Goal: Contribute content: Contribute content

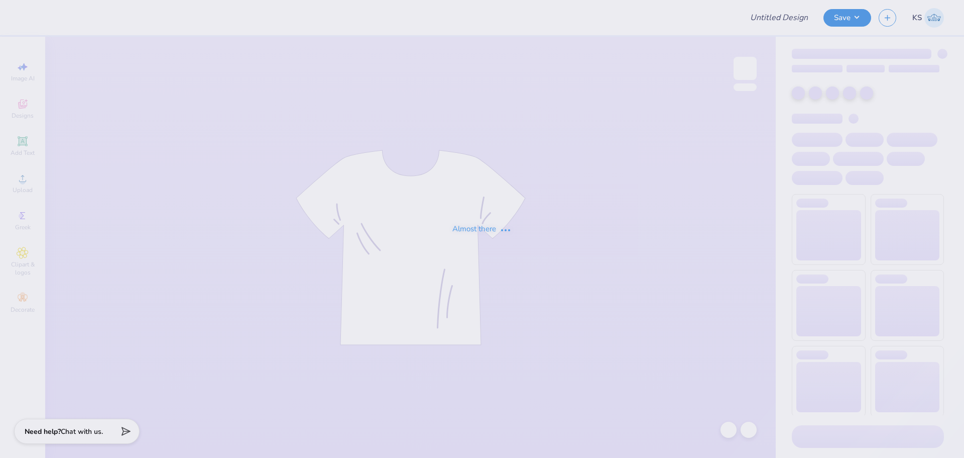
type input "IFC Fall Shirts"
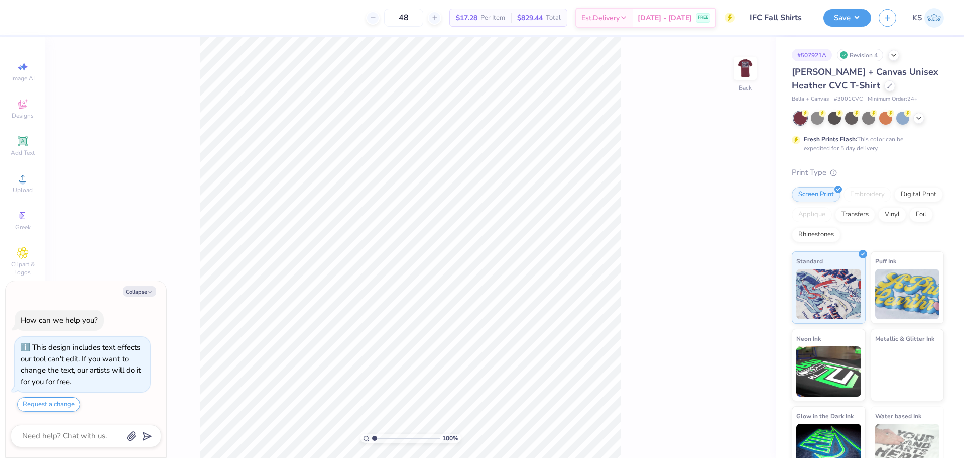
type textarea "x"
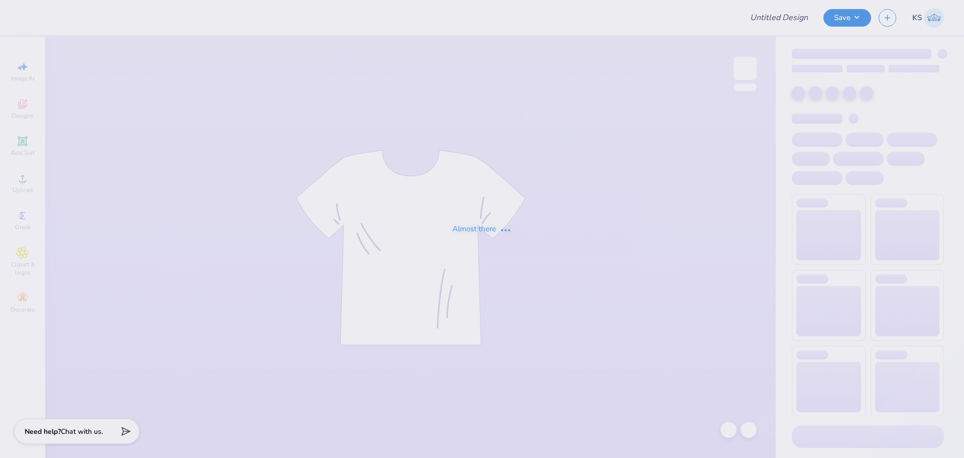
type input "IFC Fall Shirts"
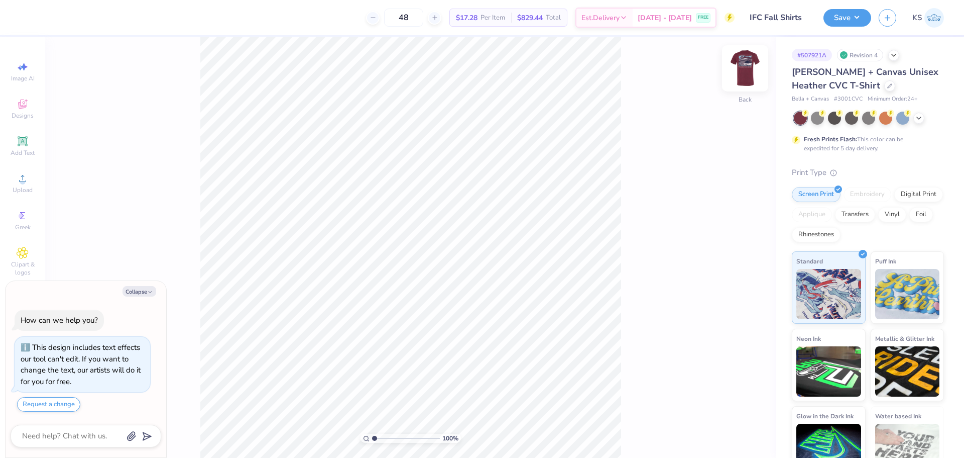
click at [741, 63] on img at bounding box center [745, 68] width 40 height 40
type textarea "x"
type input "1.86"
click at [380, 435] on input "range" at bounding box center [406, 437] width 68 height 9
click at [68, 22] on div at bounding box center [63, 17] width 14 height 14
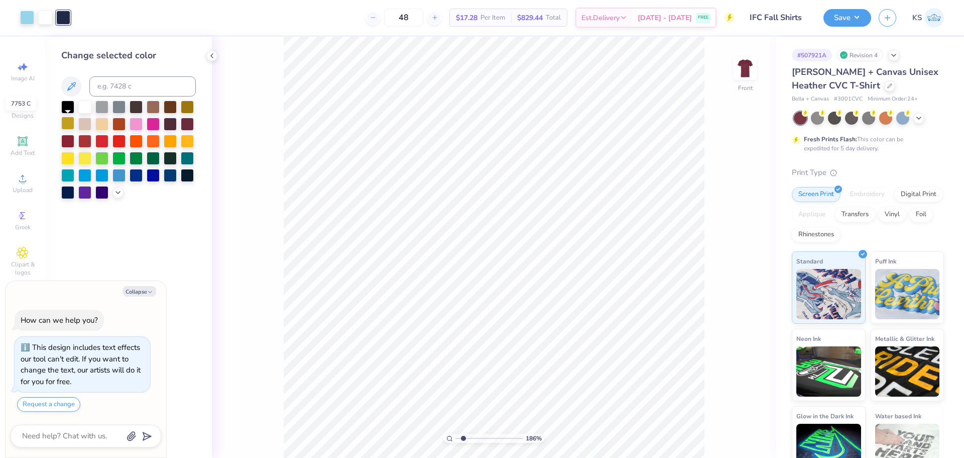
click at [69, 128] on div at bounding box center [67, 123] width 13 height 13
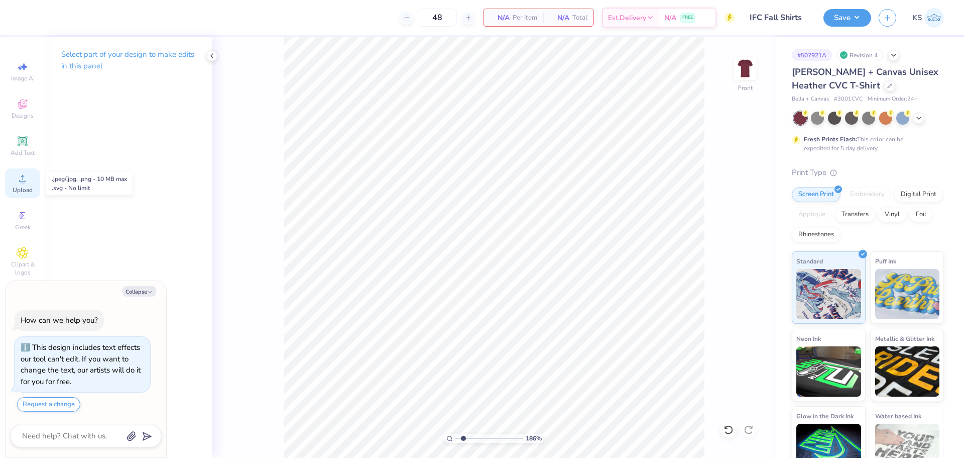
click at [20, 186] on span "Upload" at bounding box center [23, 190] width 20 height 8
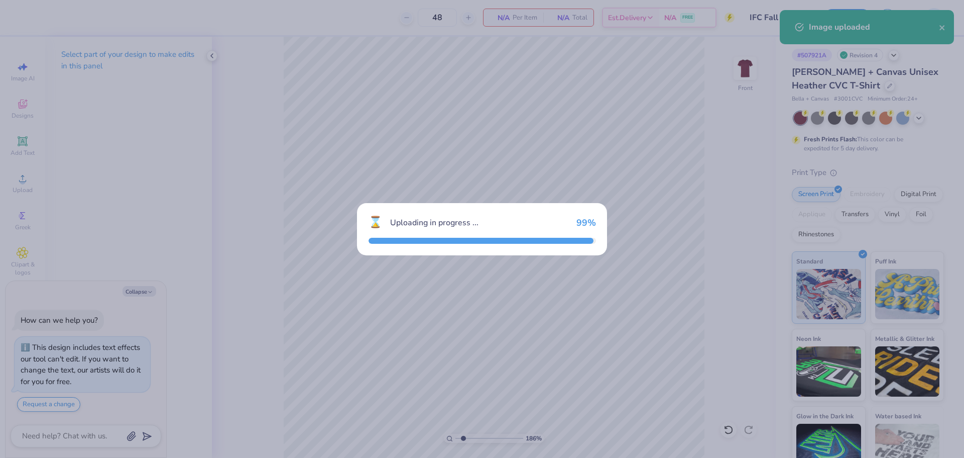
type textarea "x"
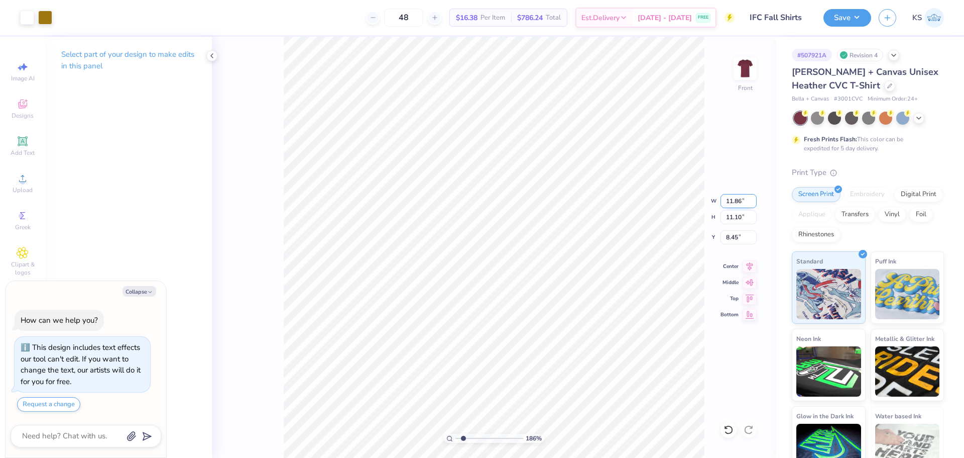
click at [732, 200] on input "11.86" at bounding box center [739, 201] width 36 height 14
type input "11.5"
type textarea "x"
type input "11.50"
type input "10.77"
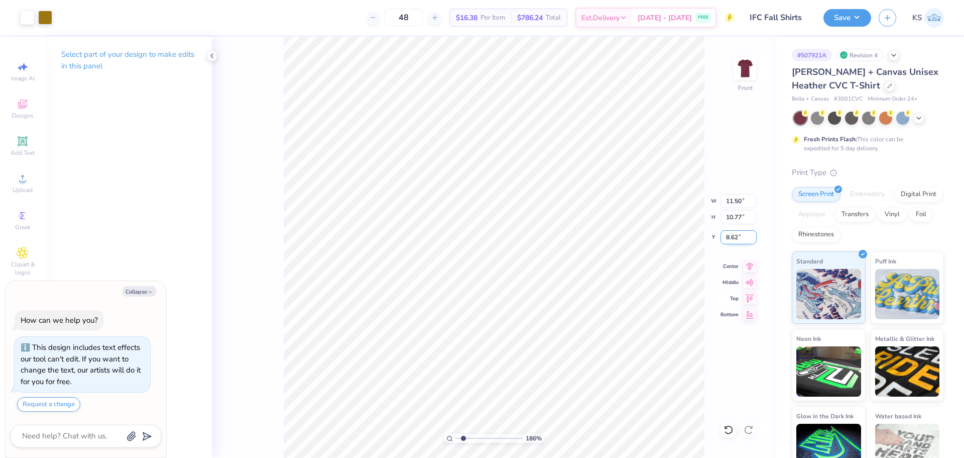
click at [731, 237] on input "8.62" at bounding box center [739, 237] width 36 height 14
type input "3"
type textarea "x"
type input "3.00"
type textarea "x"
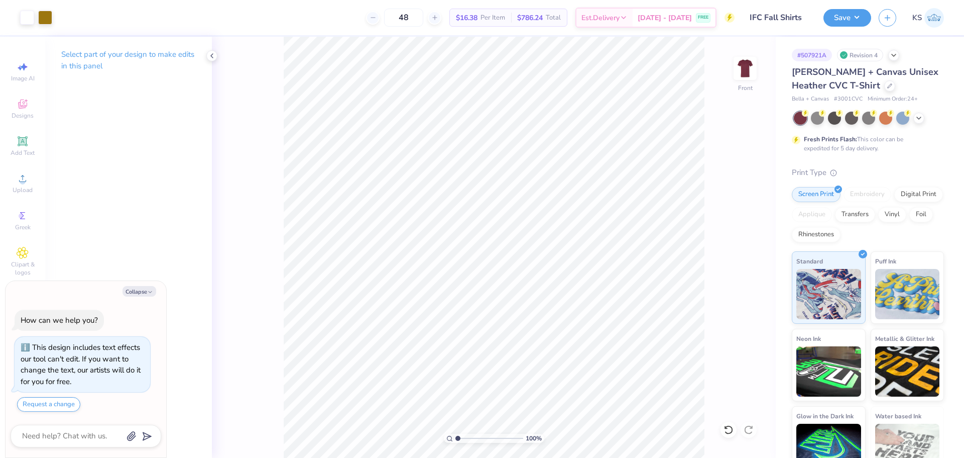
type input "1"
click at [456, 437] on input "range" at bounding box center [490, 437] width 68 height 9
click at [840, 19] on button "Save" at bounding box center [848, 17] width 48 height 18
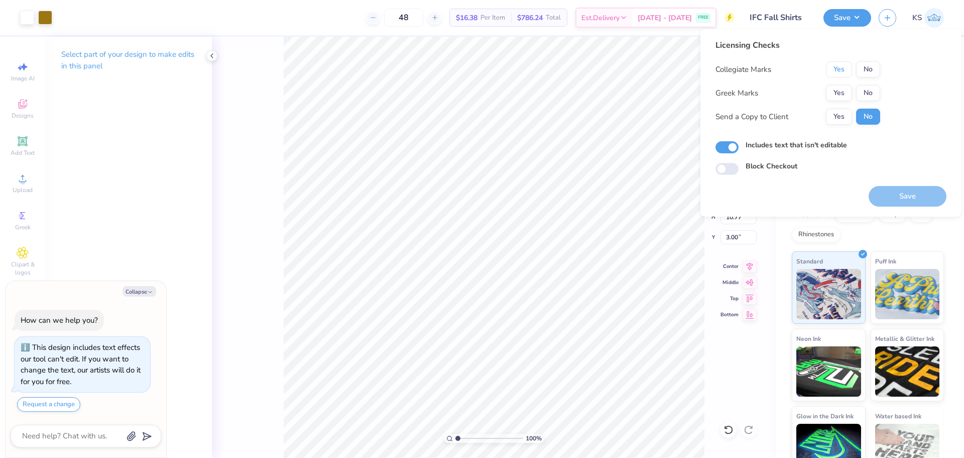
drag, startPoint x: 846, startPoint y: 65, endPoint x: 846, endPoint y: 82, distance: 17.1
click at [846, 67] on button "Yes" at bounding box center [839, 69] width 26 height 16
click at [844, 89] on button "Yes" at bounding box center [839, 93] width 26 height 16
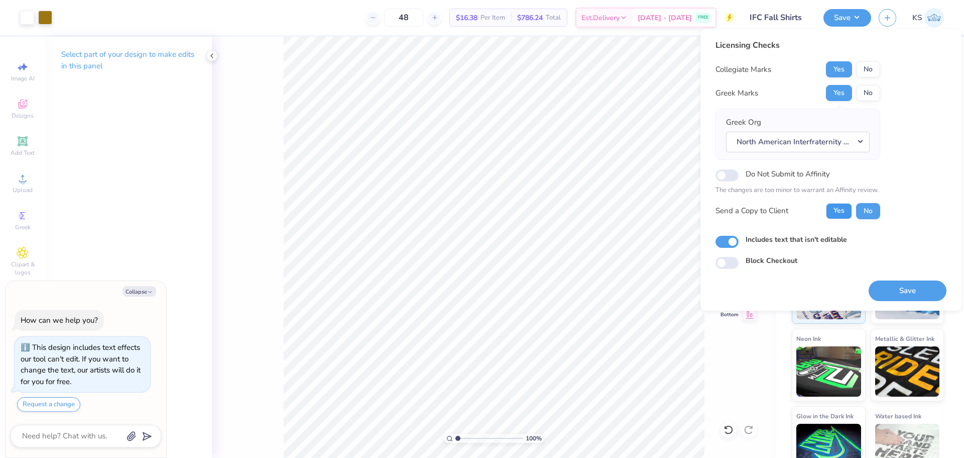
click at [843, 214] on button "Yes" at bounding box center [839, 211] width 26 height 16
drag, startPoint x: 893, startPoint y: 282, endPoint x: 877, endPoint y: 276, distance: 17.3
click at [893, 283] on button "Save" at bounding box center [908, 290] width 78 height 21
type textarea "x"
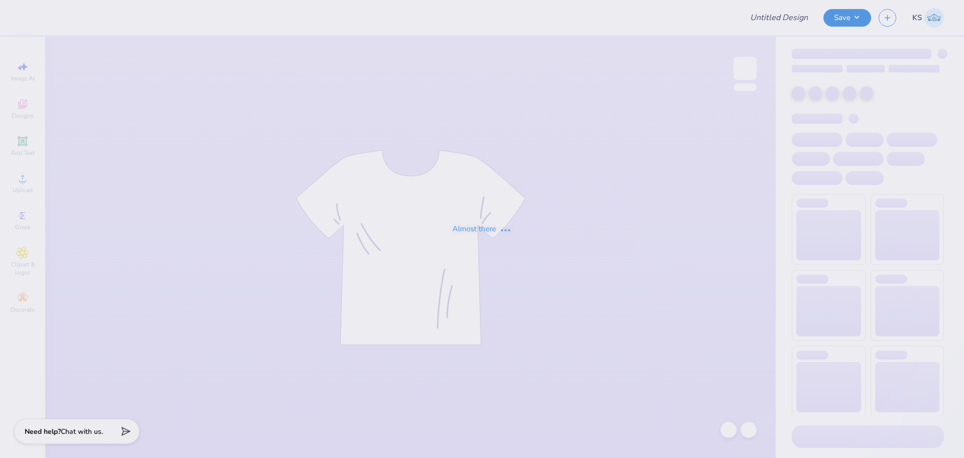
type input "WIM Aug Final design tank"
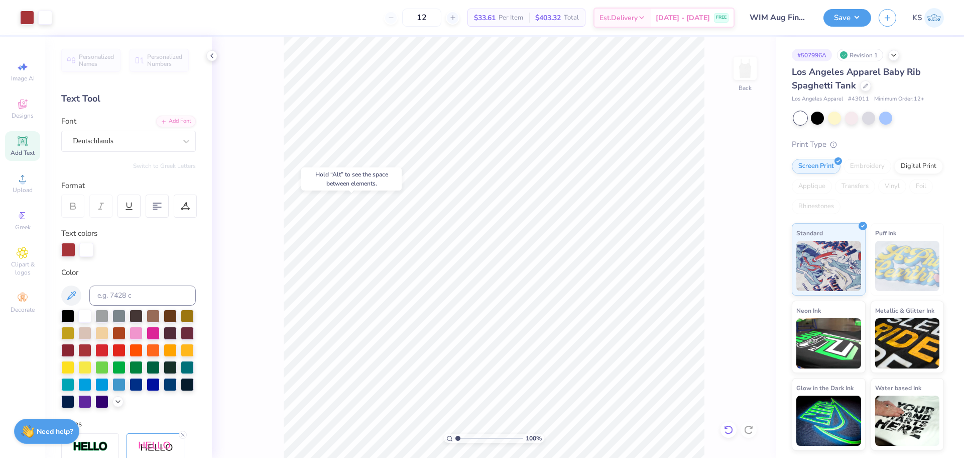
click at [727, 427] on icon at bounding box center [729, 429] width 10 height 10
click at [727, 427] on div "100 % Back" at bounding box center [494, 247] width 564 height 421
drag, startPoint x: 458, startPoint y: 438, endPoint x: 479, endPoint y: 435, distance: 21.7
click at [479, 435] on input "range" at bounding box center [490, 437] width 68 height 9
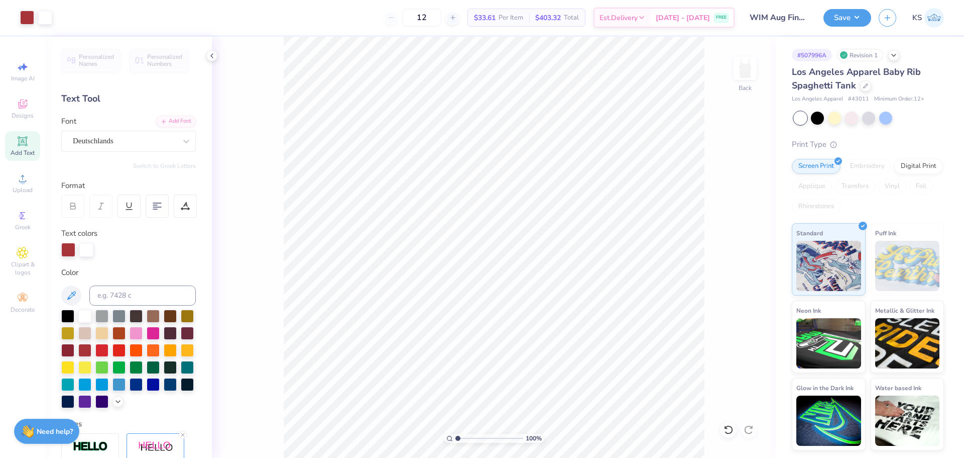
drag, startPoint x: 452, startPoint y: 430, endPoint x: 442, endPoint y: 425, distance: 11.2
type input "1"
click at [456, 433] on input "range" at bounding box center [490, 437] width 68 height 9
click at [524, 345] on li "Group" at bounding box center [523, 348] width 79 height 20
type input "5.61"
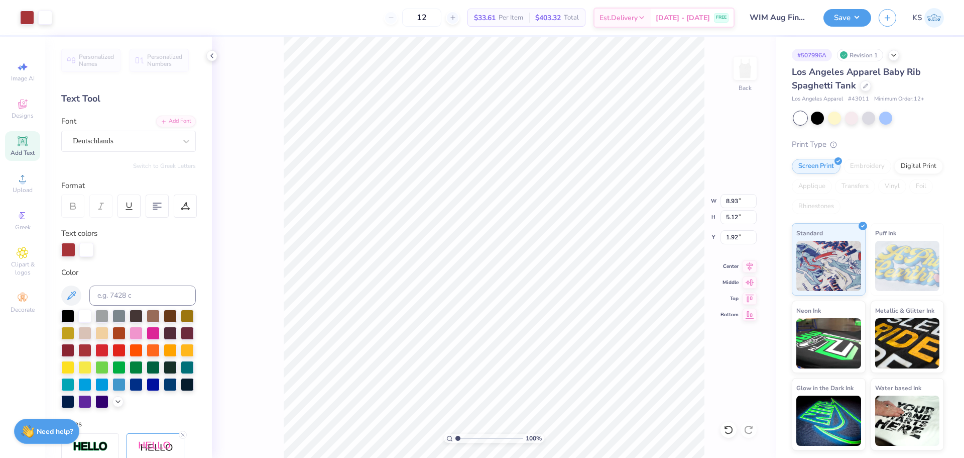
type input "3.74"
type input "3.30"
click at [525, 444] on li "Send to Back" at bounding box center [534, 445] width 79 height 20
drag, startPoint x: 485, startPoint y: 440, endPoint x: 474, endPoint y: 441, distance: 11.1
type input "3.35"
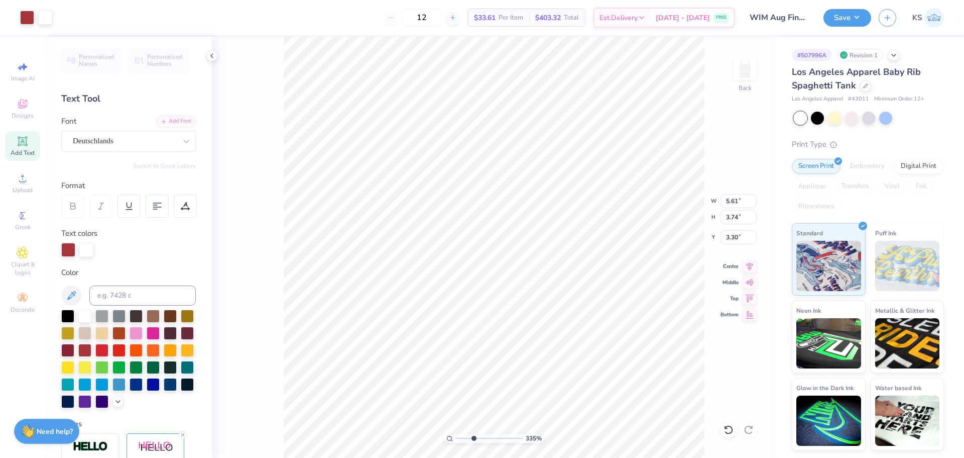
click at [474, 442] on input "range" at bounding box center [490, 437] width 68 height 9
type input "3.44"
type input "3.19"
type input "3.58"
type input "2.23"
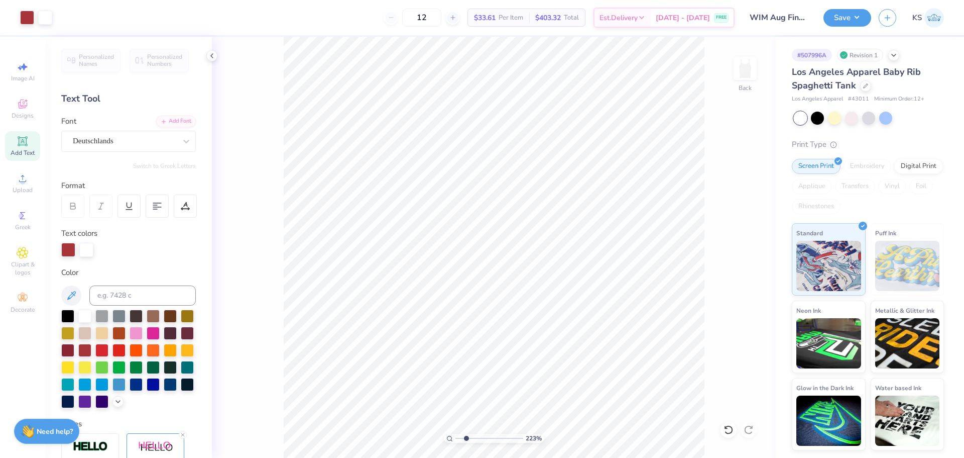
click at [466, 437] on input "range" at bounding box center [490, 437] width 68 height 9
type input "8.93"
type input "3.92"
type input "1.92"
click at [733, 429] on icon at bounding box center [729, 429] width 10 height 10
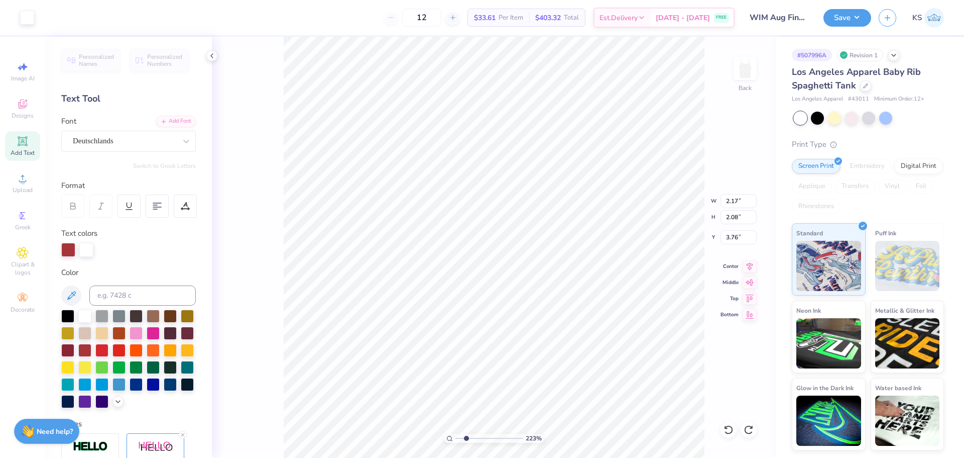
type input "1.87"
type input "0.88"
type input "4.54"
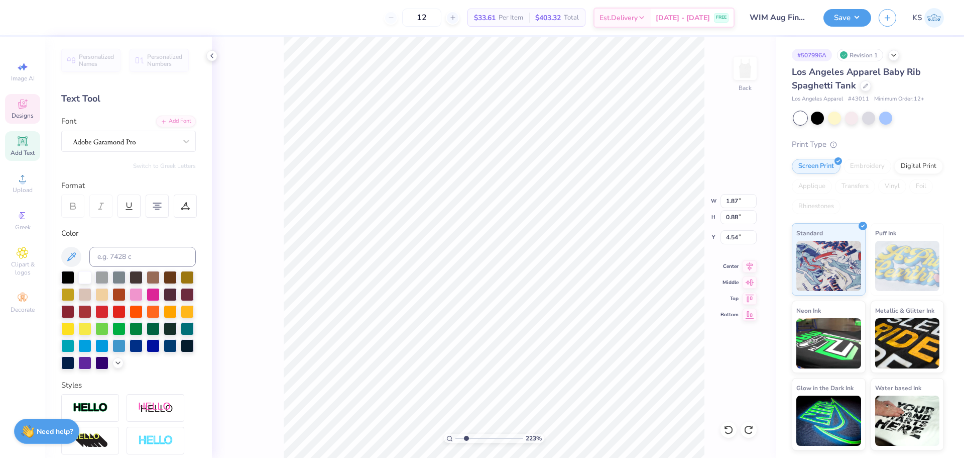
type input "2.17"
type input "2.08"
type input "3.76"
click at [729, 427] on icon at bounding box center [729, 429] width 10 height 10
click at [731, 427] on icon at bounding box center [728, 429] width 9 height 9
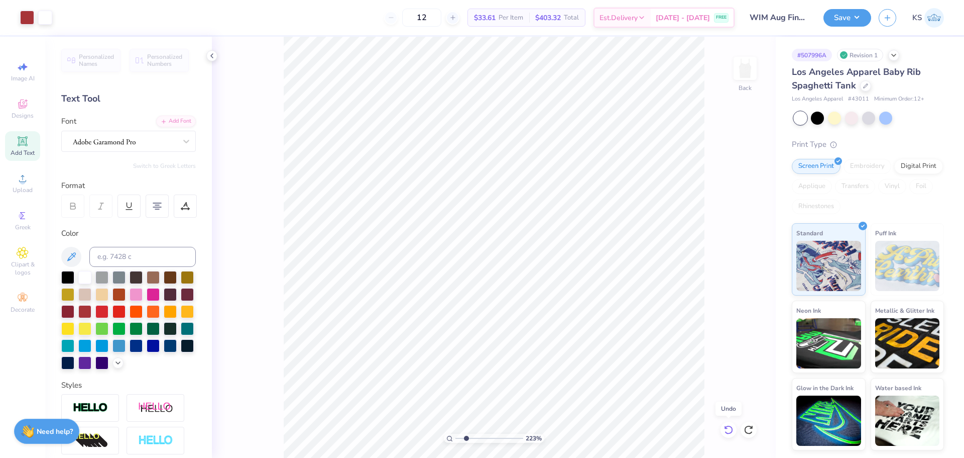
click at [731, 427] on icon at bounding box center [728, 429] width 9 height 9
click at [728, 428] on icon at bounding box center [729, 429] width 10 height 10
click at [729, 428] on icon at bounding box center [729, 429] width 10 height 10
click at [727, 429] on icon at bounding box center [729, 429] width 10 height 10
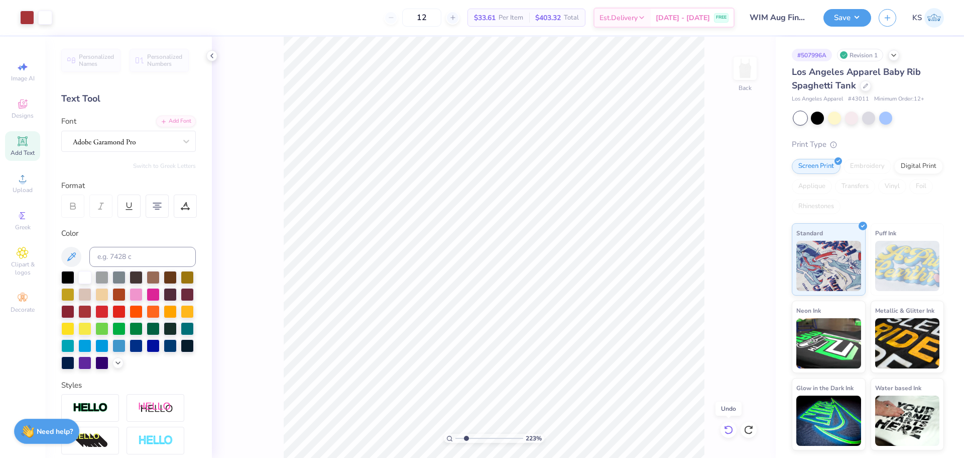
click at [727, 429] on icon at bounding box center [729, 429] width 10 height 10
click at [727, 429] on div "223 % Back" at bounding box center [494, 247] width 564 height 421
drag, startPoint x: 477, startPoint y: 440, endPoint x: 469, endPoint y: 436, distance: 8.8
type input "2.53"
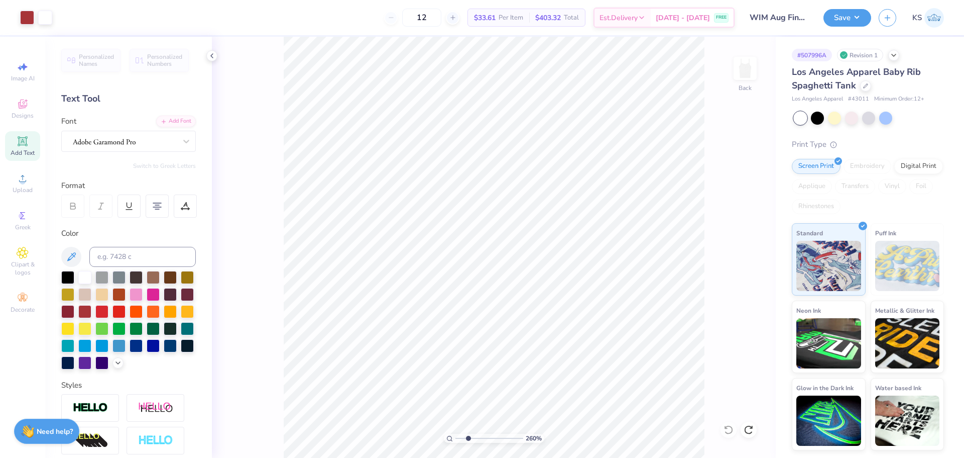
click at [468, 442] on input "range" at bounding box center [490, 437] width 68 height 9
type input "3.44"
type input "3.19"
type input "3.58"
click at [512, 348] on li "Group" at bounding box center [510, 348] width 79 height 20
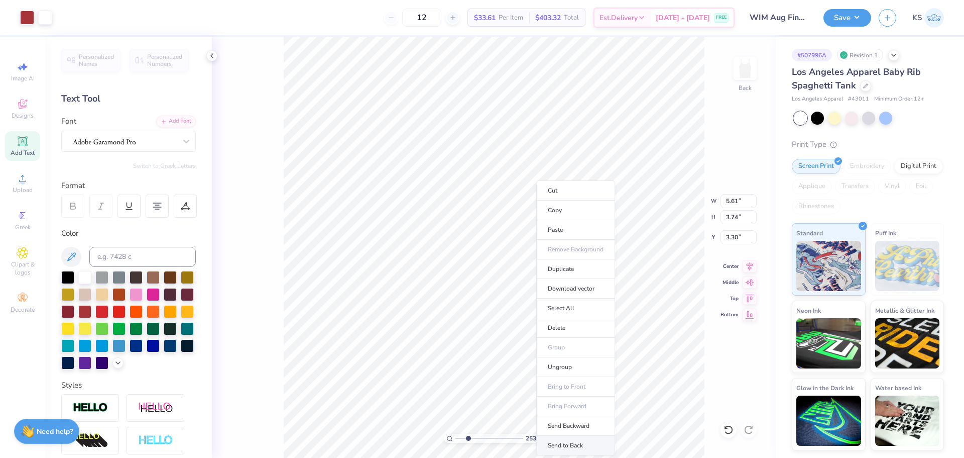
click at [579, 443] on li "Send to Back" at bounding box center [575, 445] width 79 height 20
drag, startPoint x: 486, startPoint y: 435, endPoint x: 471, endPoint y: 433, distance: 15.6
click at [471, 437] on input "range" at bounding box center [490, 437] width 68 height 9
type input "2.9"
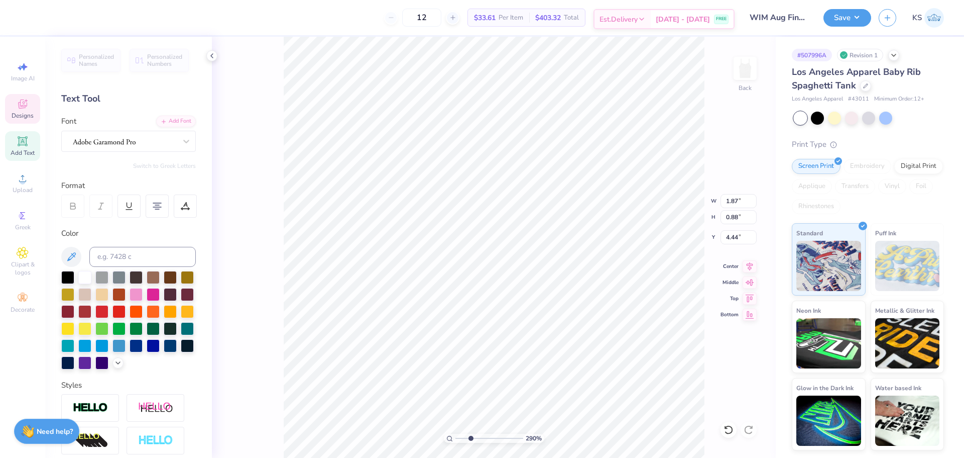
paste textarea "®"
type textarea "®"
type input "0.11"
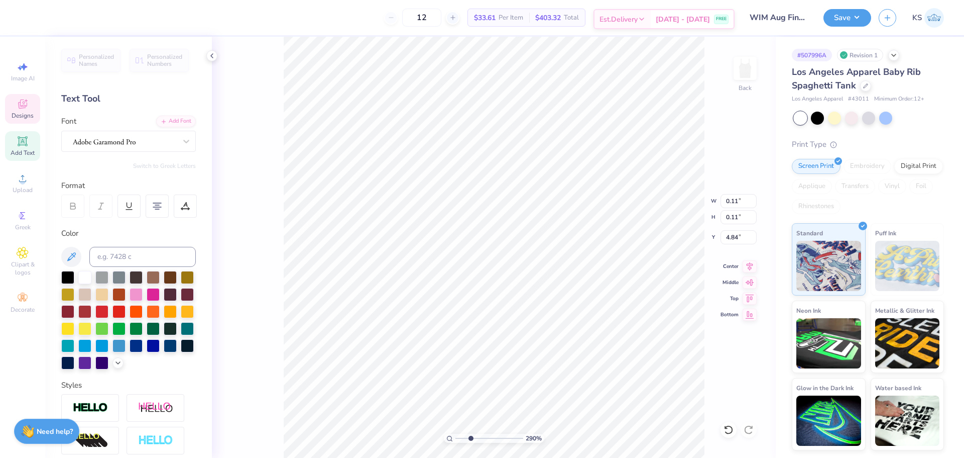
type input "4.84"
drag, startPoint x: 473, startPoint y: 439, endPoint x: 519, endPoint y: 437, distance: 46.8
type input "3.87"
click at [477, 439] on input "range" at bounding box center [490, 437] width 68 height 9
type input "5.64"
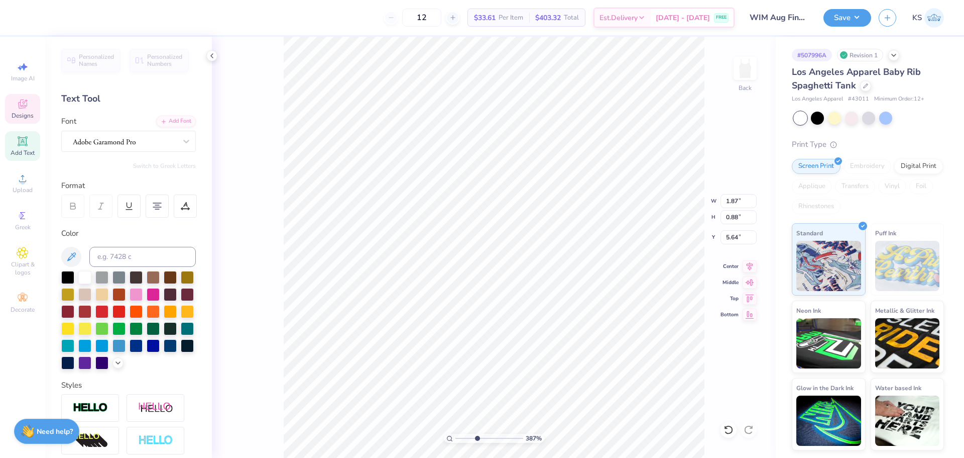
type input "1.87"
type input "0.88"
click at [731, 428] on icon at bounding box center [729, 429] width 10 height 10
type input "4.44"
type input "0.11"
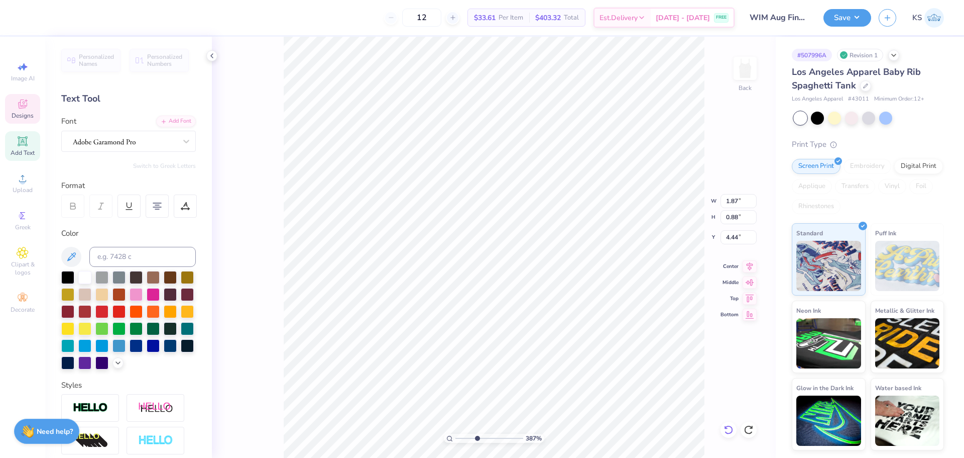
type input "0.11"
type input "5.64"
type input "1.87"
type input "0.88"
type input "4.44"
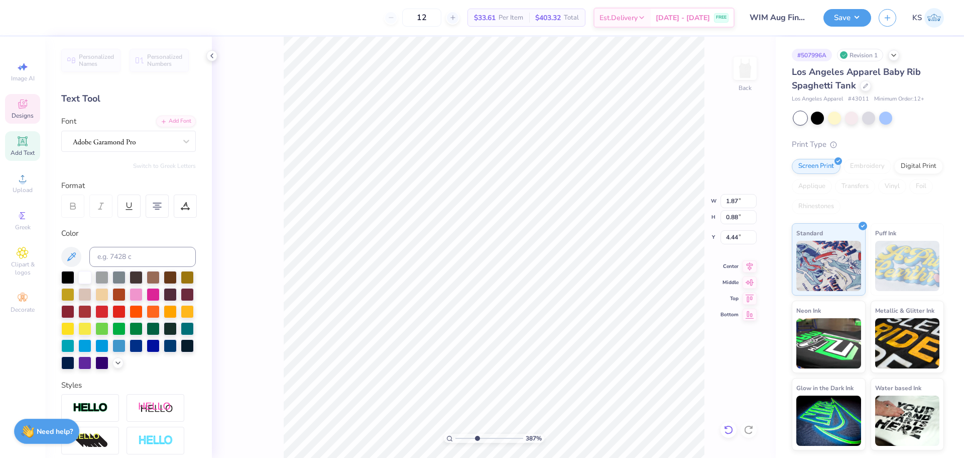
scroll to position [9, 2]
type textarea "2025-2026 SDSU"
drag, startPoint x: 480, startPoint y: 435, endPoint x: 514, endPoint y: 437, distance: 34.2
type input "9.31"
click at [514, 437] on input "range" at bounding box center [490, 437] width 68 height 9
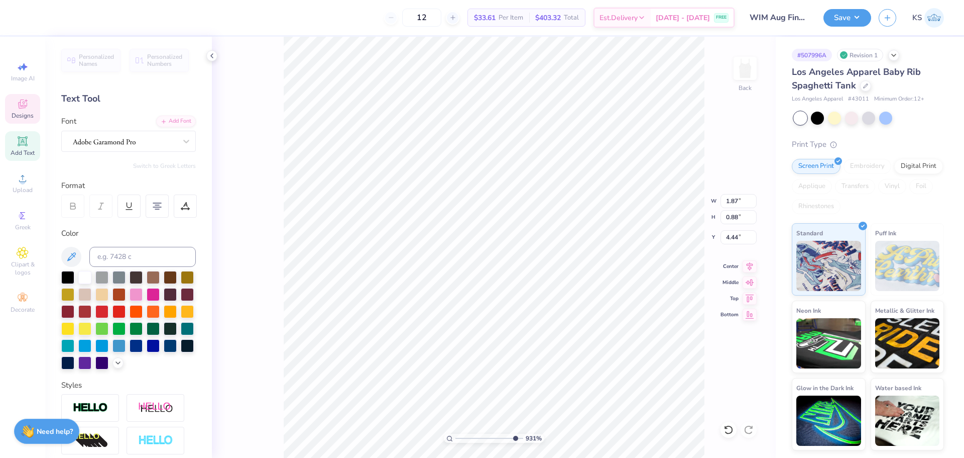
type input "0.11"
type input "5.23"
type input "5.61"
type input "3.74"
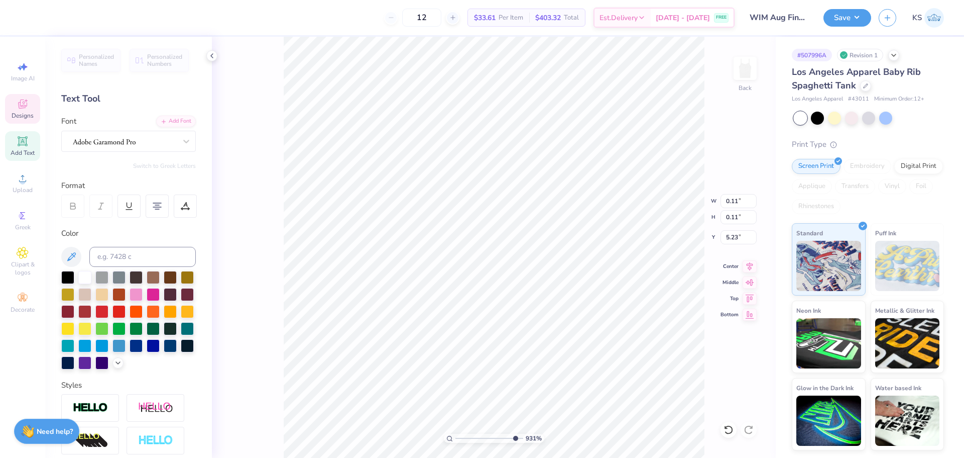
type input "3.30"
drag, startPoint x: 487, startPoint y: 436, endPoint x: 864, endPoint y: 307, distance: 398.1
click at [472, 439] on input "range" at bounding box center [490, 437] width 68 height 9
drag, startPoint x: 472, startPoint y: 439, endPoint x: 462, endPoint y: 434, distance: 10.6
type input "1.63"
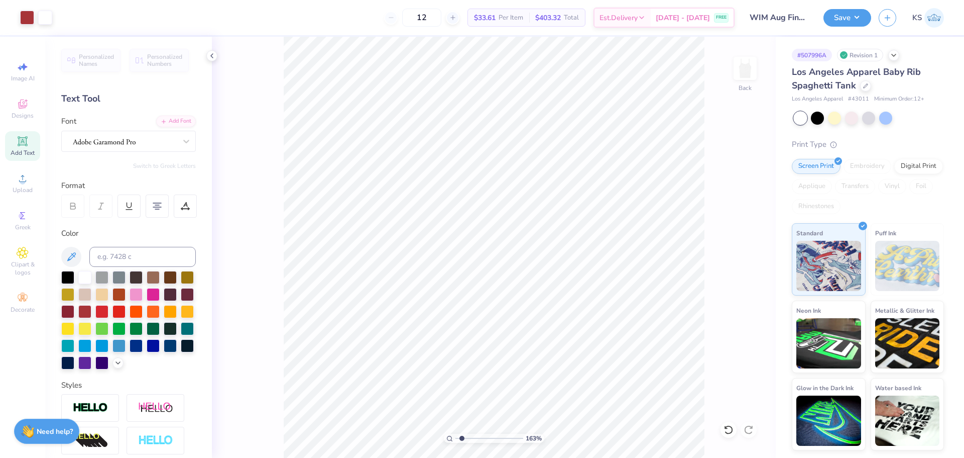
click at [462, 434] on input "range" at bounding box center [490, 437] width 68 height 9
click at [750, 262] on icon at bounding box center [750, 264] width 7 height 9
type input "8.93"
type input "1.94"
type input "1.92"
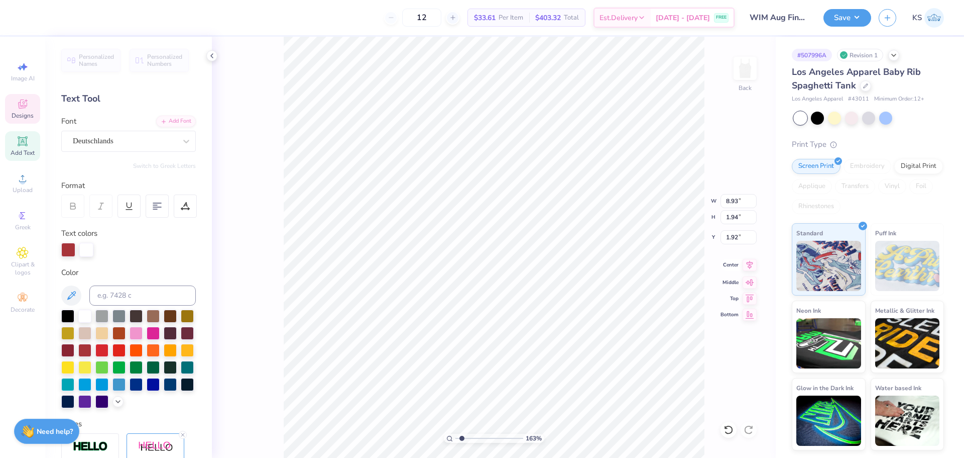
click at [749, 262] on icon at bounding box center [750, 264] width 7 height 9
click at [658, 125] on div "163 % Back" at bounding box center [494, 247] width 564 height 421
click at [731, 195] on input "8.93" at bounding box center [739, 201] width 36 height 14
type input "7.00"
type input "4.01"
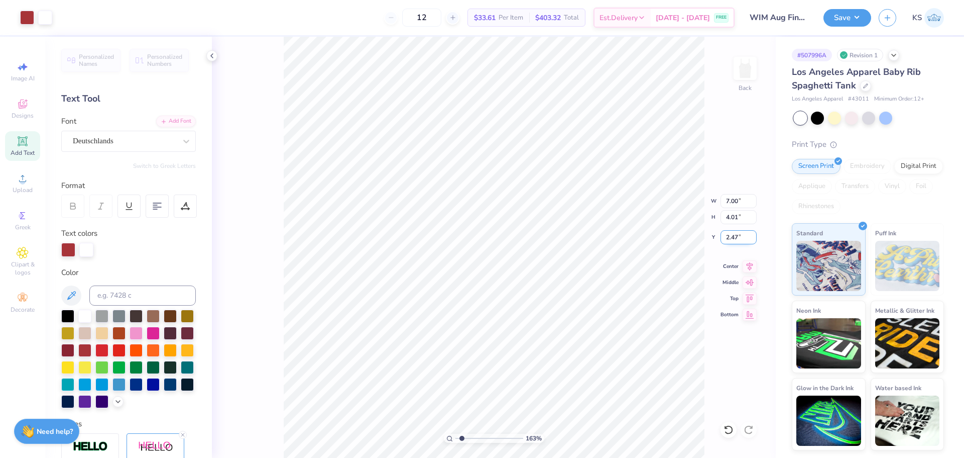
click at [736, 242] on input "2.47" at bounding box center [739, 237] width 36 height 14
type input "2.00"
click at [749, 262] on icon at bounding box center [750, 264] width 7 height 9
type input "2.04"
type input "2.08"
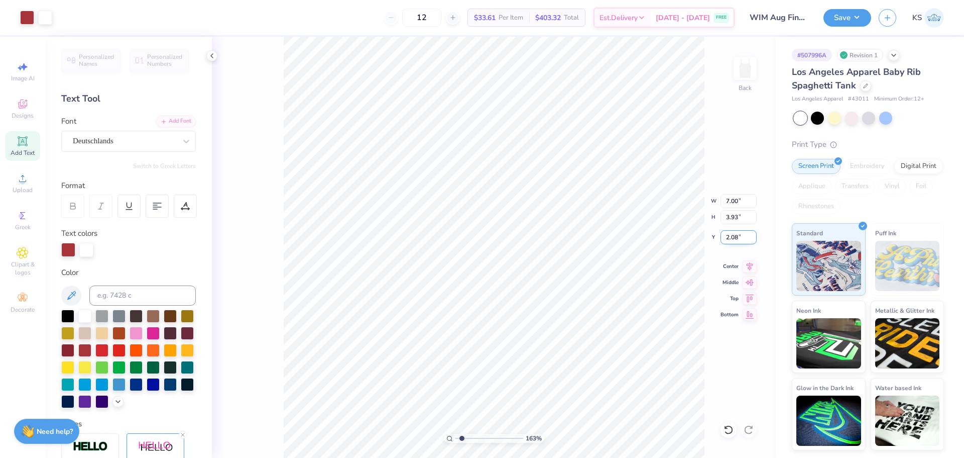
click at [737, 236] on input "2.08" at bounding box center [739, 237] width 36 height 14
type input "2.00"
drag, startPoint x: 465, startPoint y: 438, endPoint x: 445, endPoint y: 430, distance: 22.1
type input "1"
click at [456, 433] on input "range" at bounding box center [490, 437] width 68 height 9
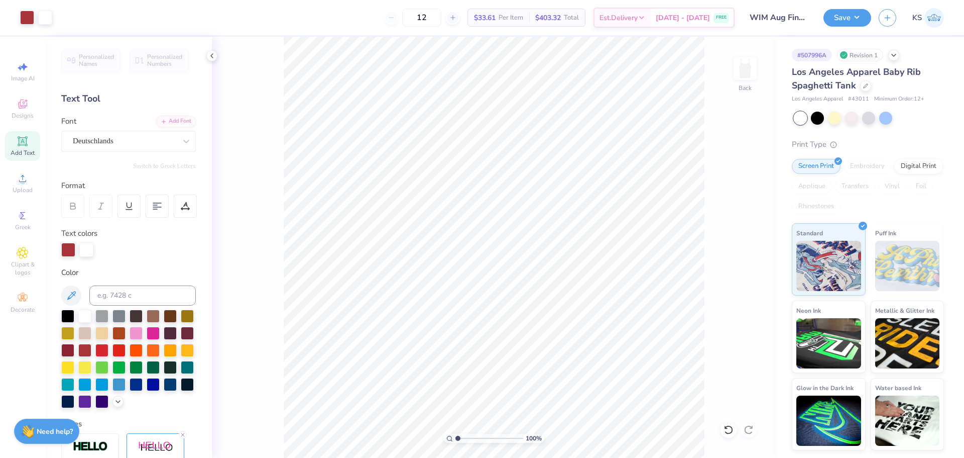
drag, startPoint x: 847, startPoint y: 21, endPoint x: 851, endPoint y: 29, distance: 9.0
click at [847, 21] on button "Save" at bounding box center [848, 18] width 48 height 18
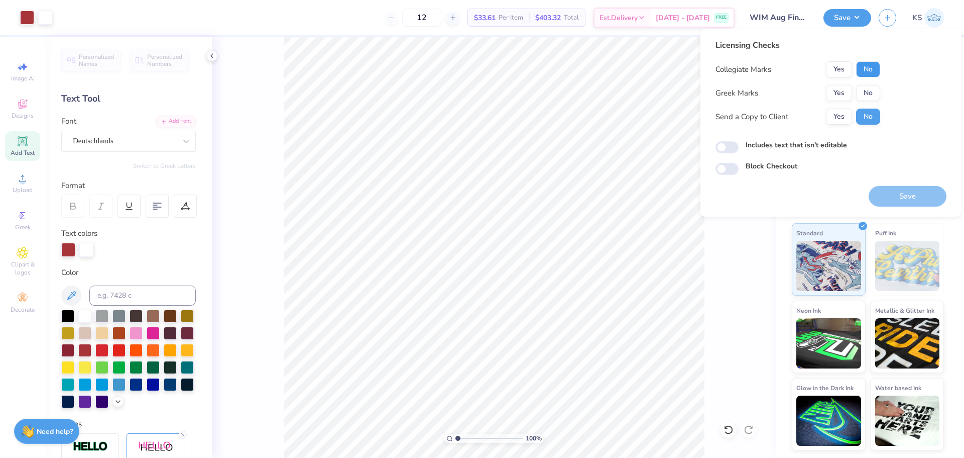
click at [864, 68] on button "No" at bounding box center [868, 69] width 24 height 16
click at [848, 85] on button "Yes" at bounding box center [839, 93] width 26 height 16
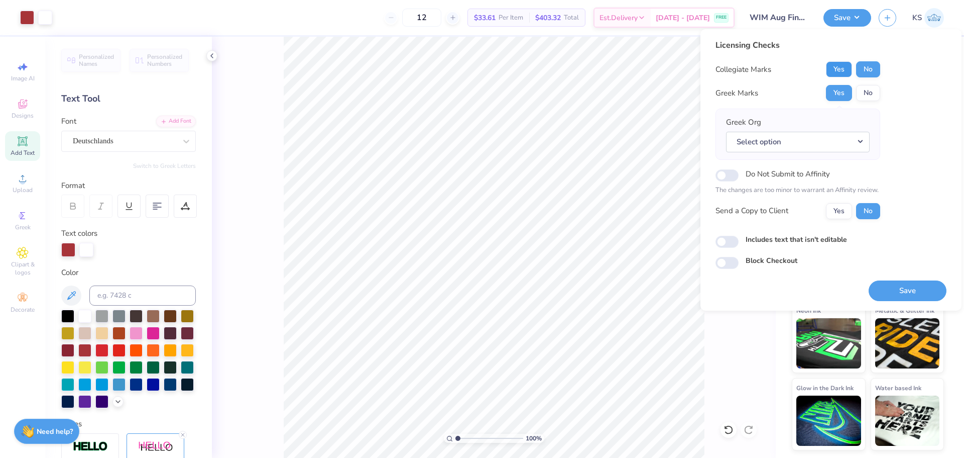
click at [847, 67] on button "Yes" at bounding box center [839, 69] width 26 height 16
click at [866, 91] on button "No" at bounding box center [868, 93] width 24 height 16
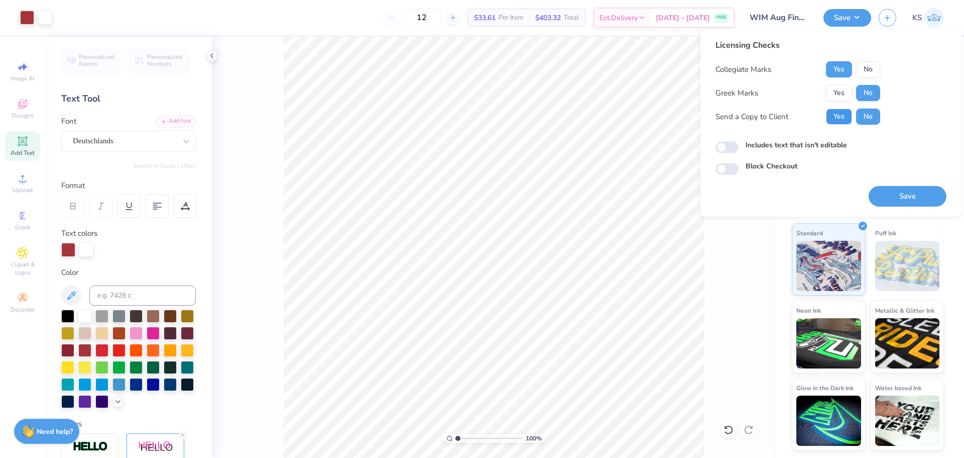
click at [844, 114] on button "Yes" at bounding box center [839, 116] width 26 height 16
click at [898, 199] on button "Save" at bounding box center [908, 196] width 78 height 21
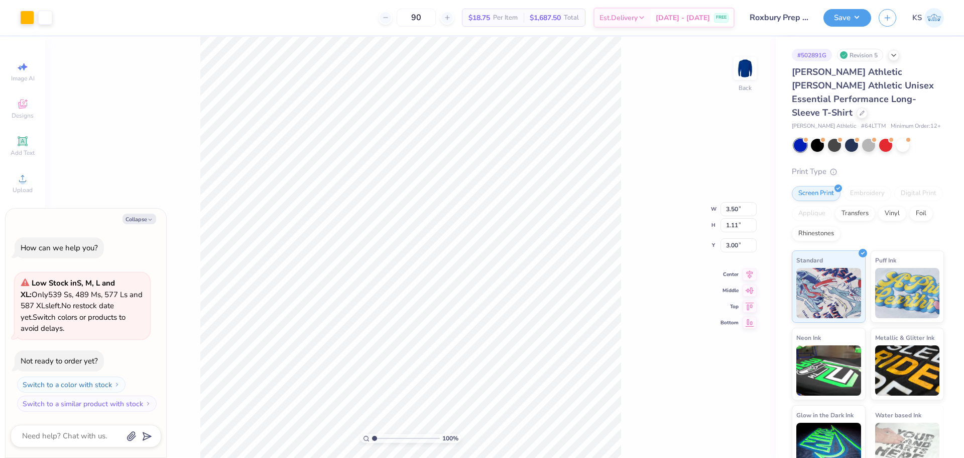
type textarea "x"
type input "4.82"
drag, startPoint x: 734, startPoint y: 428, endPoint x: 715, endPoint y: 407, distance: 28.5
click at [734, 428] on div at bounding box center [729, 429] width 16 height 16
type textarea "x"
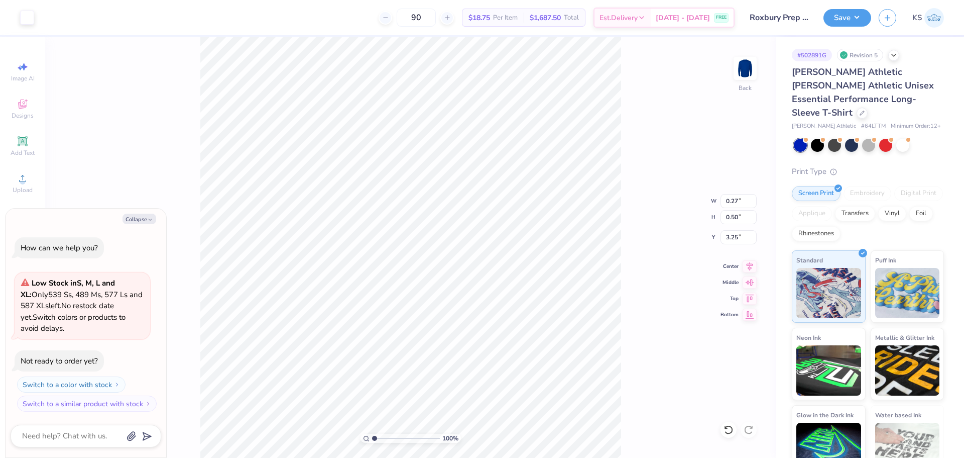
type input "4.49"
drag, startPoint x: 392, startPoint y: 437, endPoint x: 406, endPoint y: 433, distance: 14.0
type input "5.66"
click at [406, 433] on input "range" at bounding box center [406, 437] width 68 height 9
type textarea "x"
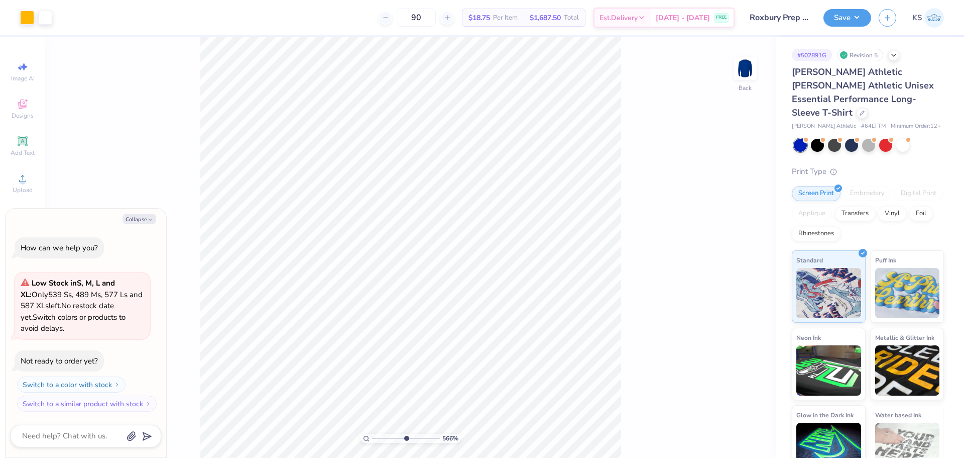
click at [379, 439] on div "566 %" at bounding box center [410, 247] width 421 height 421
drag, startPoint x: 401, startPoint y: 437, endPoint x: 351, endPoint y: 436, distance: 49.7
type input "1"
click at [372, 436] on input "range" at bounding box center [406, 437] width 68 height 9
click at [740, 62] on img at bounding box center [745, 68] width 40 height 40
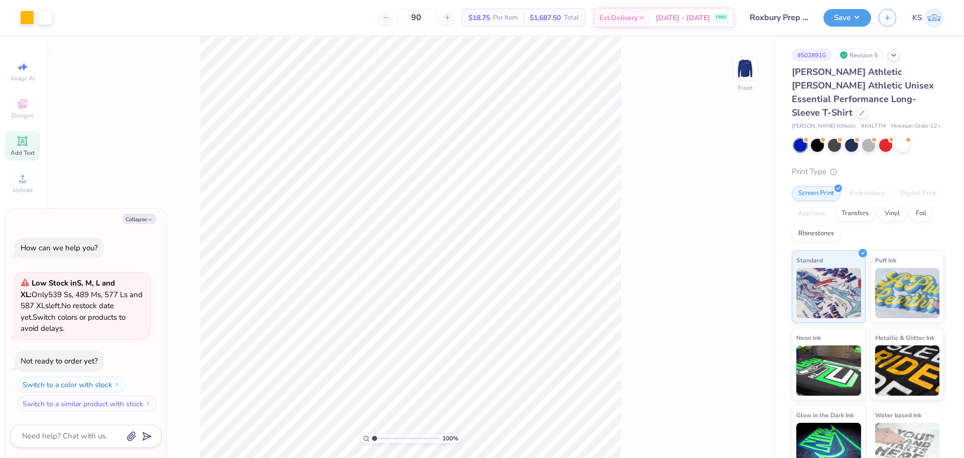
click at [19, 141] on icon at bounding box center [23, 141] width 12 height 12
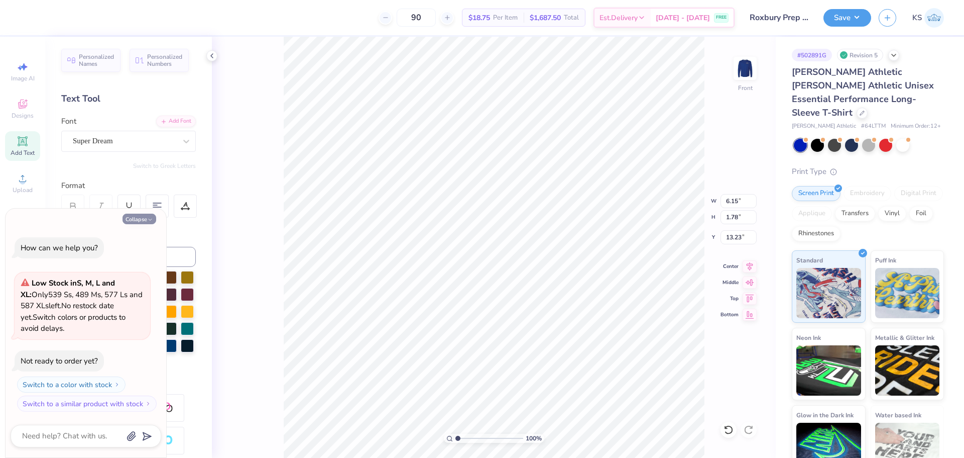
click at [129, 215] on button "Collapse" at bounding box center [140, 218] width 34 height 11
type textarea "x"
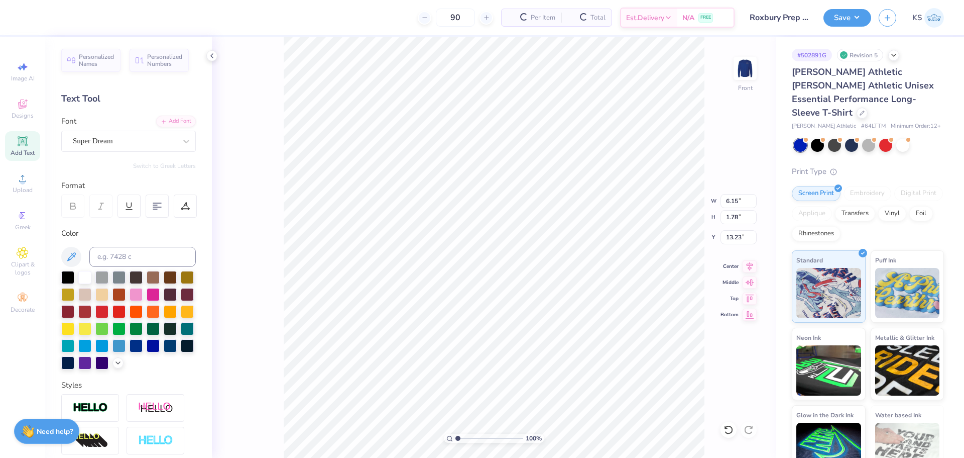
paste textarea "CHANGE HISTORY"
type textarea "CHANGE HISTORY"
type input "13.84"
type input "1.25"
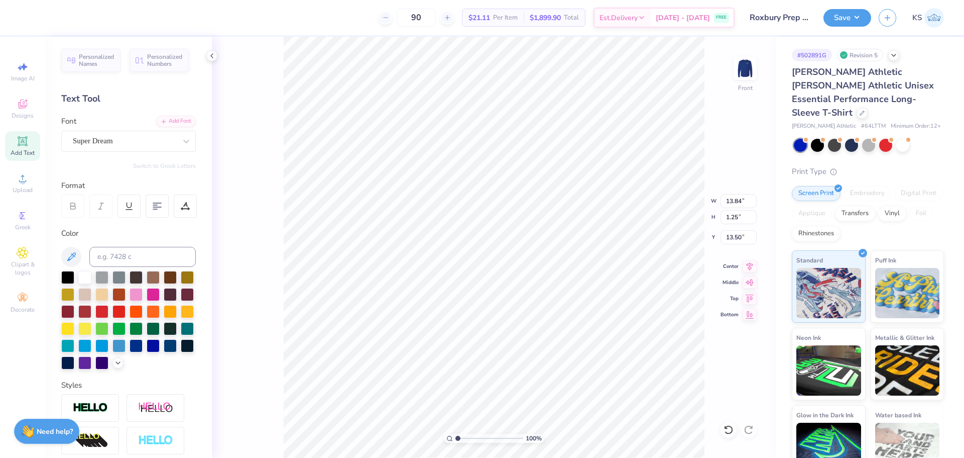
type input "13.50"
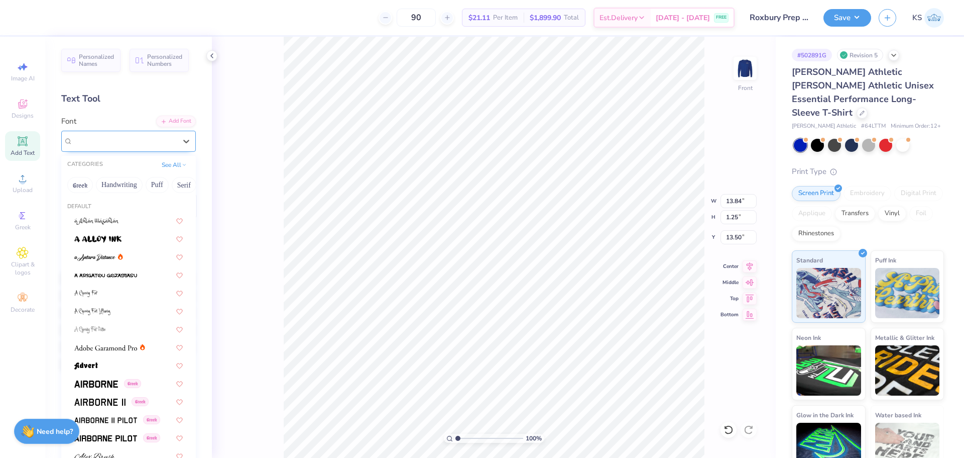
click at [149, 143] on div "Super Dream" at bounding box center [124, 141] width 105 height 16
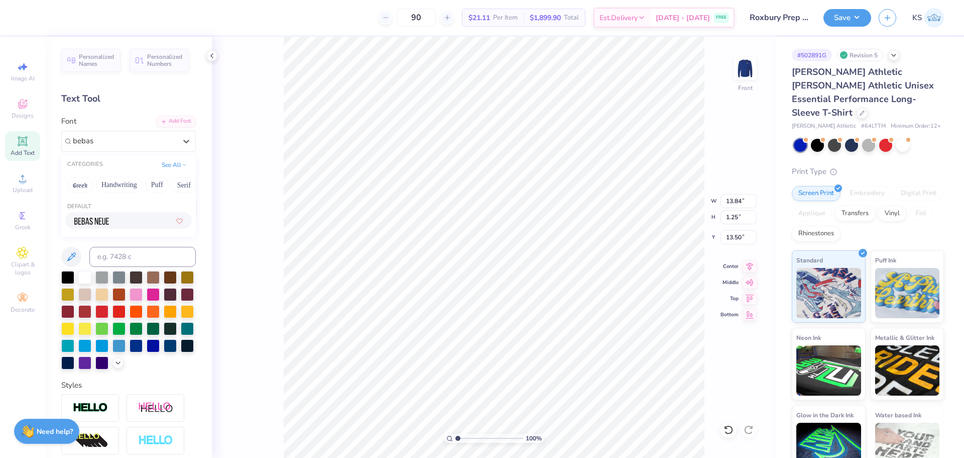
click at [132, 221] on div at bounding box center [128, 220] width 108 height 11
type input "bebas"
type input "8.47"
type input "1.22"
type input "13.51"
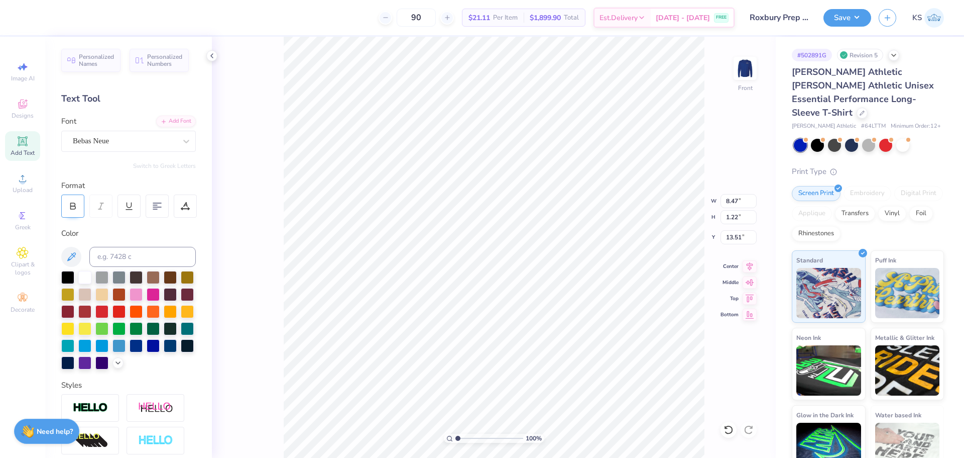
click at [75, 199] on div at bounding box center [72, 205] width 23 height 23
type input "8.66"
type input "1.23"
type input "3.54"
click at [747, 261] on icon at bounding box center [750, 265] width 14 height 12
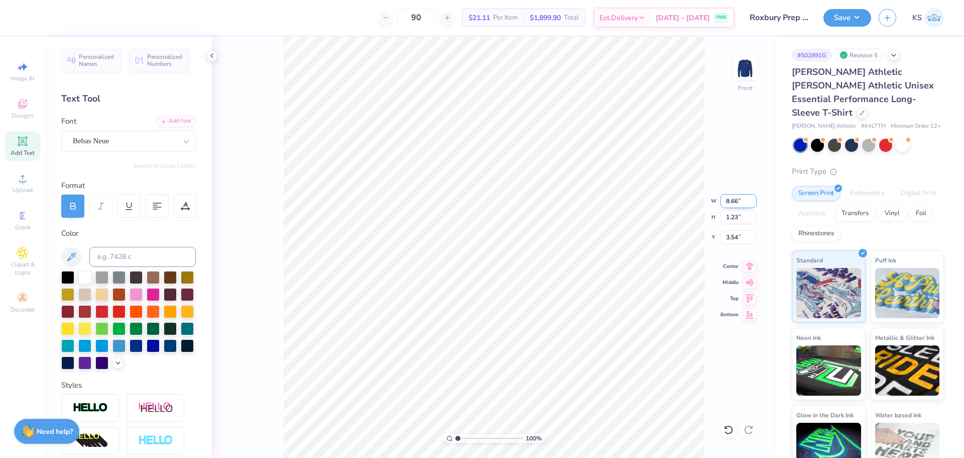
click at [735, 198] on input "8.66" at bounding box center [739, 201] width 36 height 14
type input "7.00"
type input "0.99"
type input "3.65"
click at [735, 198] on input "7.00" at bounding box center [739, 201] width 36 height 14
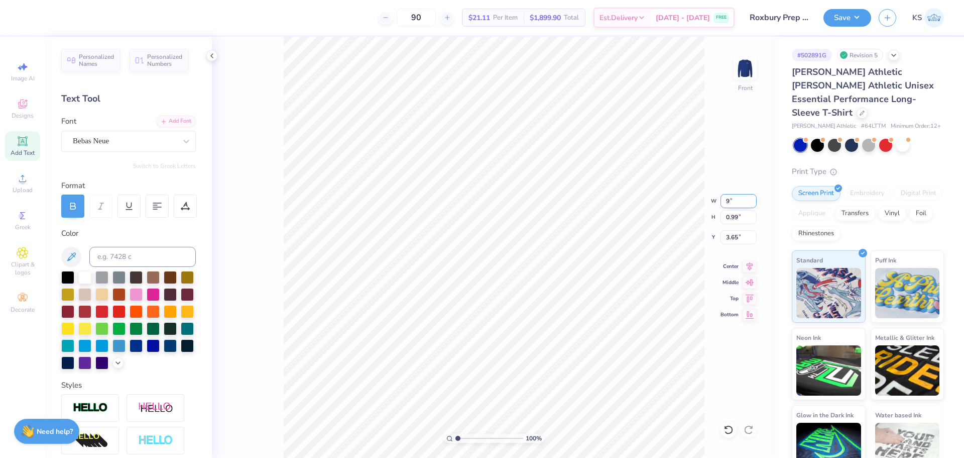
type input "9.00"
type input "1.27"
type input "3.51"
click at [735, 198] on input "9.00" at bounding box center [739, 201] width 36 height 14
type input "8.00"
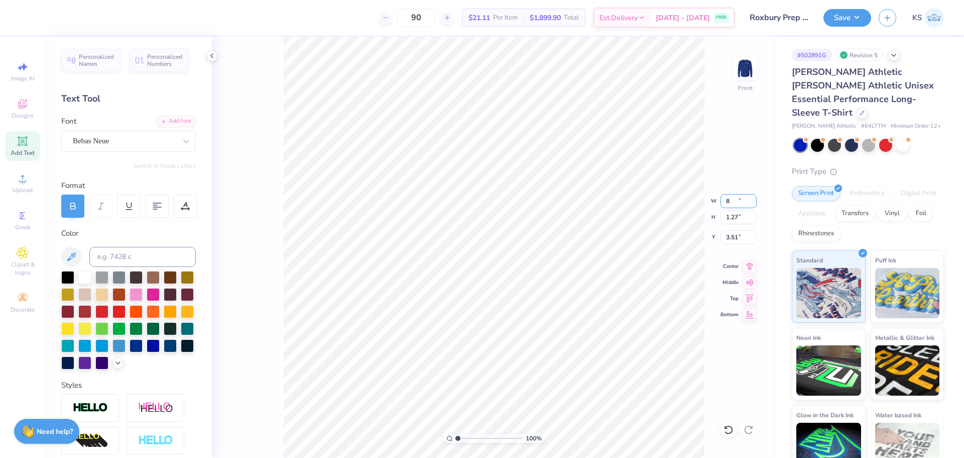
type input "1.13"
click at [743, 236] on input "3.58" at bounding box center [739, 237] width 36 height 14
type input "3.00"
click at [743, 65] on img at bounding box center [745, 68] width 40 height 40
click at [744, 65] on img at bounding box center [745, 68] width 20 height 20
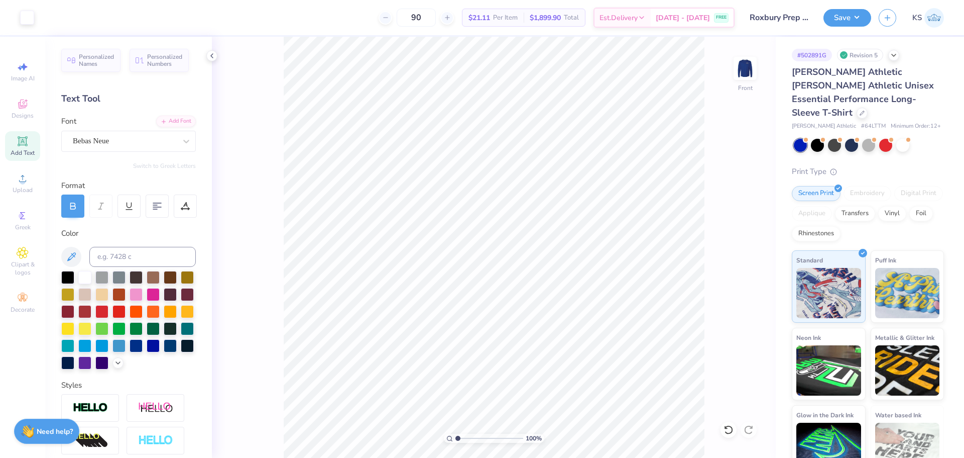
click at [744, 65] on img at bounding box center [745, 68] width 20 height 20
click at [467, 437] on input "range" at bounding box center [490, 437] width 68 height 9
click at [731, 426] on icon at bounding box center [728, 429] width 9 height 9
click at [730, 426] on div "230 % Back" at bounding box center [494, 247] width 564 height 421
drag, startPoint x: 430, startPoint y: 438, endPoint x: 412, endPoint y: 432, distance: 18.9
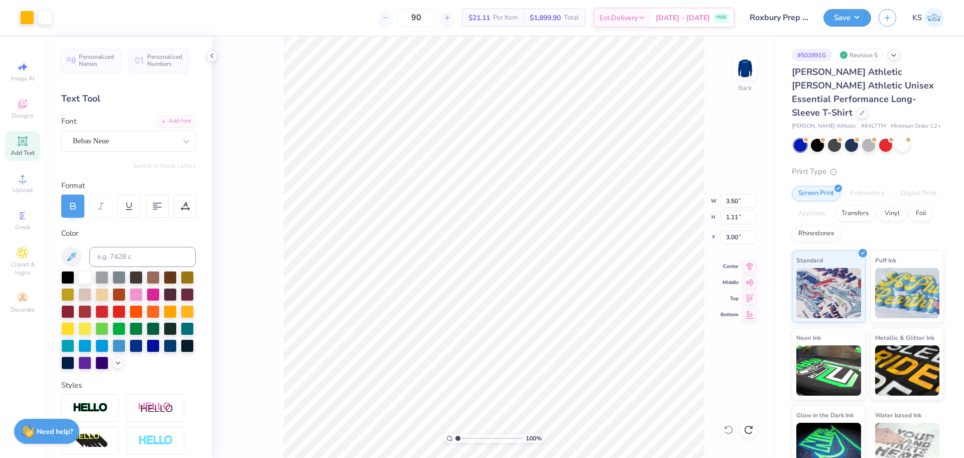
type input "1"
click at [456, 433] on input "range" at bounding box center [490, 437] width 68 height 9
click at [745, 69] on img at bounding box center [745, 68] width 40 height 40
drag, startPoint x: 839, startPoint y: 23, endPoint x: 845, endPoint y: 27, distance: 7.2
click at [841, 23] on button "Save" at bounding box center [848, 18] width 48 height 18
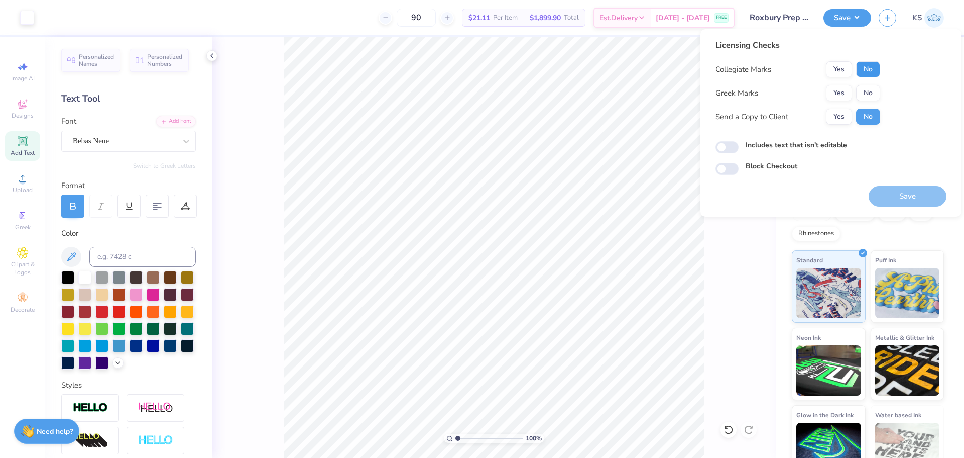
drag, startPoint x: 873, startPoint y: 66, endPoint x: 870, endPoint y: 83, distance: 17.3
click at [873, 67] on button "No" at bounding box center [868, 69] width 24 height 16
click at [867, 90] on button "No" at bounding box center [868, 93] width 24 height 16
drag, startPoint x: 842, startPoint y: 118, endPoint x: 888, endPoint y: 201, distance: 95.3
click at [842, 119] on button "Yes" at bounding box center [839, 116] width 26 height 16
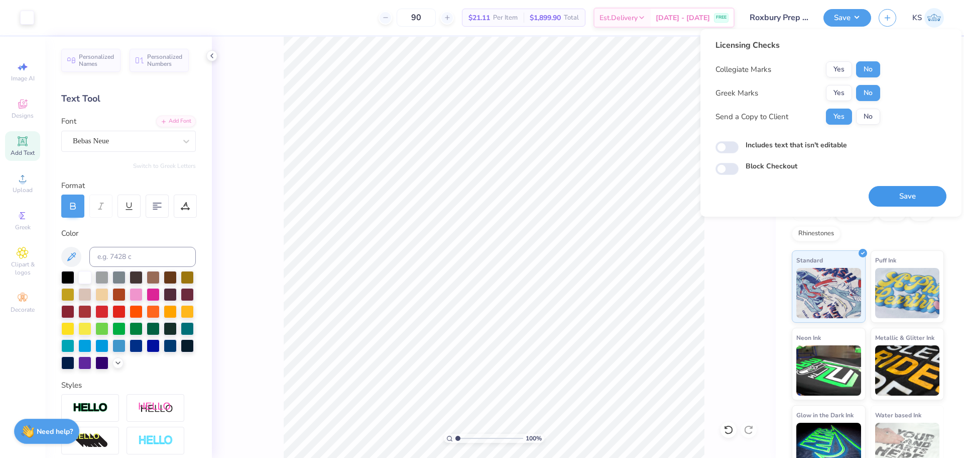
click at [886, 196] on button "Save" at bounding box center [908, 196] width 78 height 21
